Goal: Navigation & Orientation: Find specific page/section

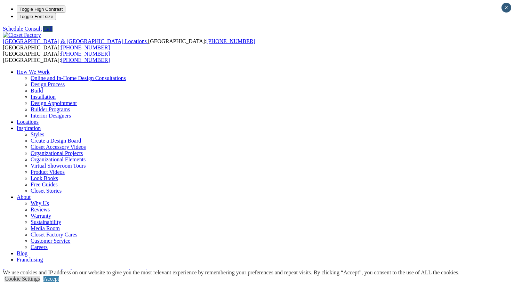
click at [39, 119] on link "Locations" at bounding box center [28, 122] width 22 height 6
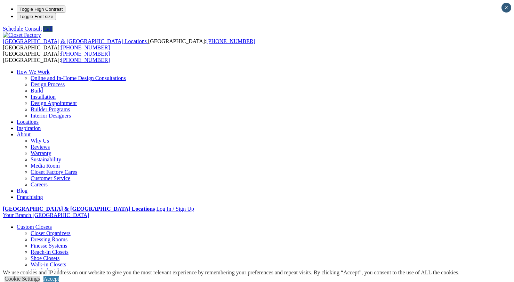
click at [70, 175] on link "Customer Service" at bounding box center [51, 178] width 40 height 6
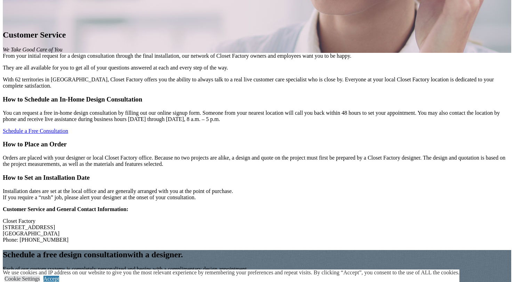
scroll to position [685, 0]
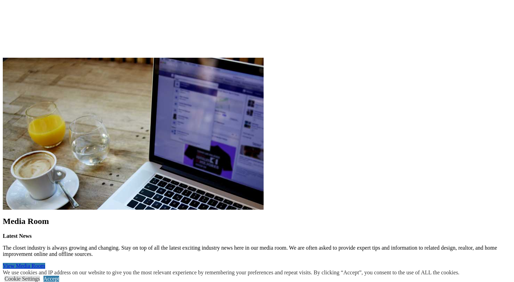
scroll to position [1835, 0]
